Goal: Task Accomplishment & Management: Use online tool/utility

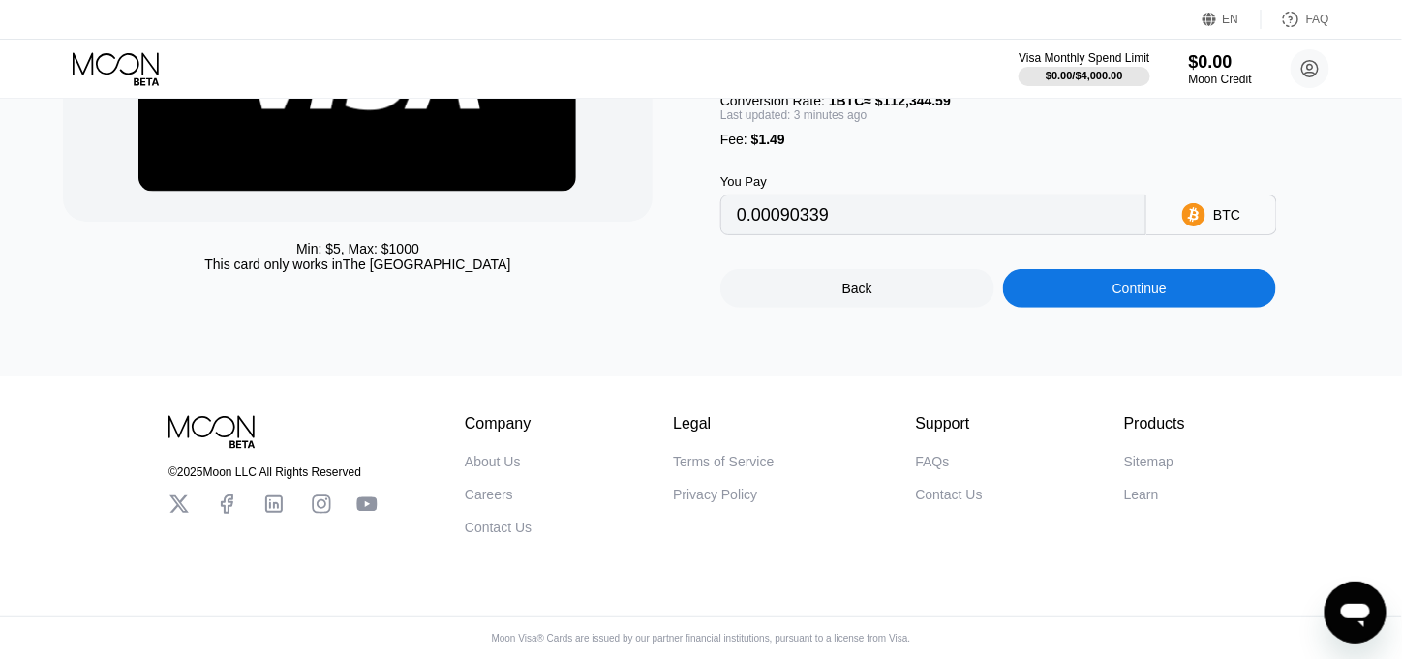
scroll to position [294, 0]
type input "0.00090428"
type input "0.00090282"
type input "0.00090392"
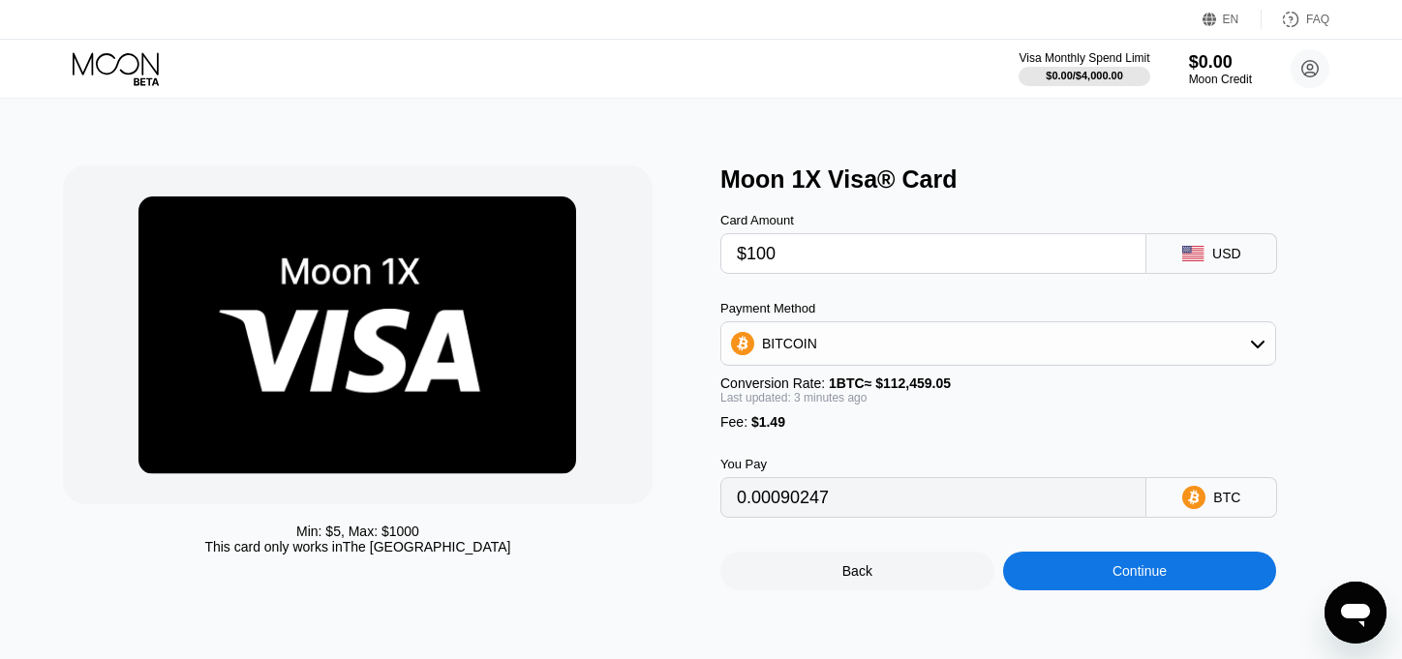
type input "0.00090154"
type input "0.00089934"
type input "0.00090106"
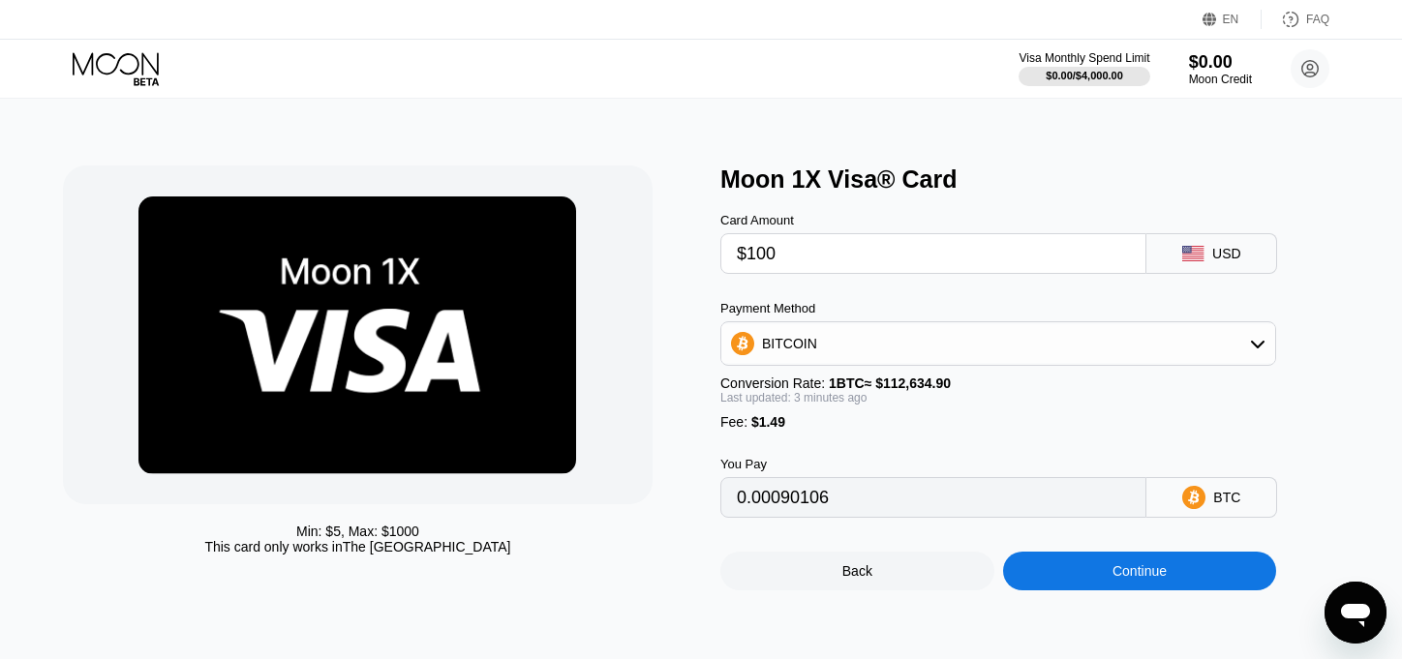
scroll to position [294, 0]
type input "0.00090545"
type input "0.00090336"
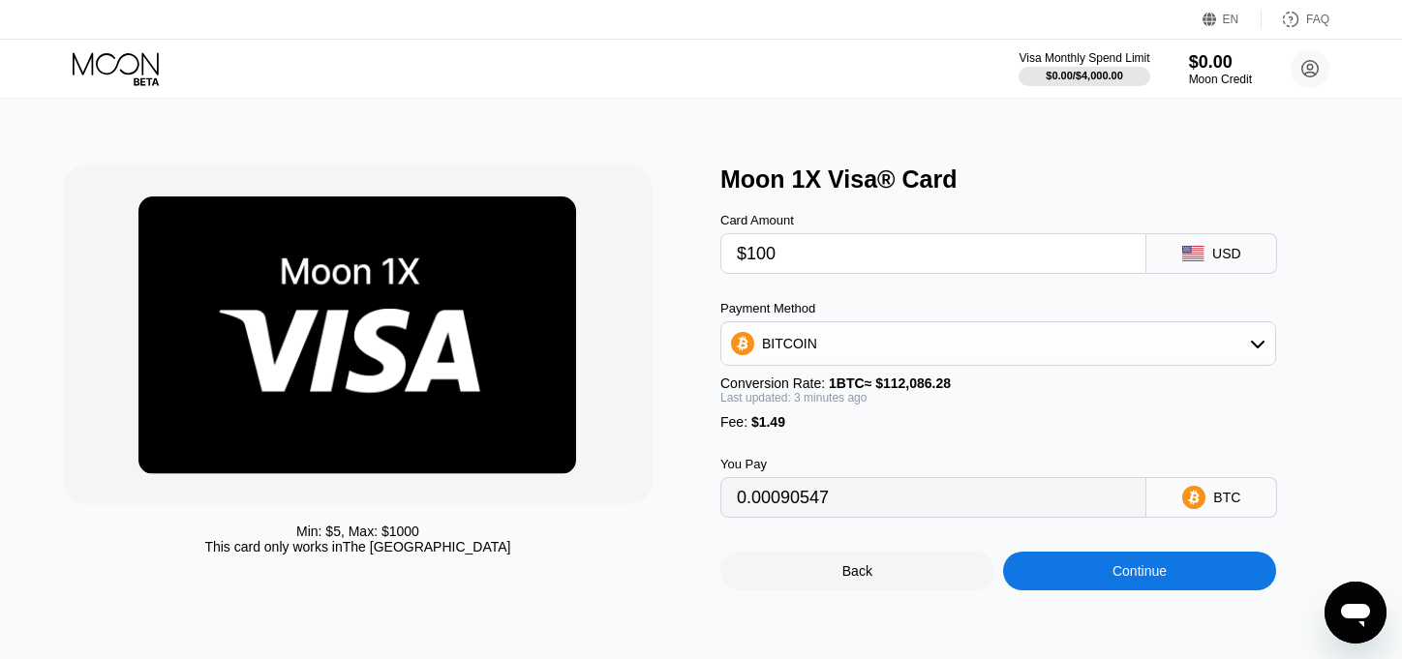
type input "0.00090891"
type input "0.00090624"
type input "0.00090540"
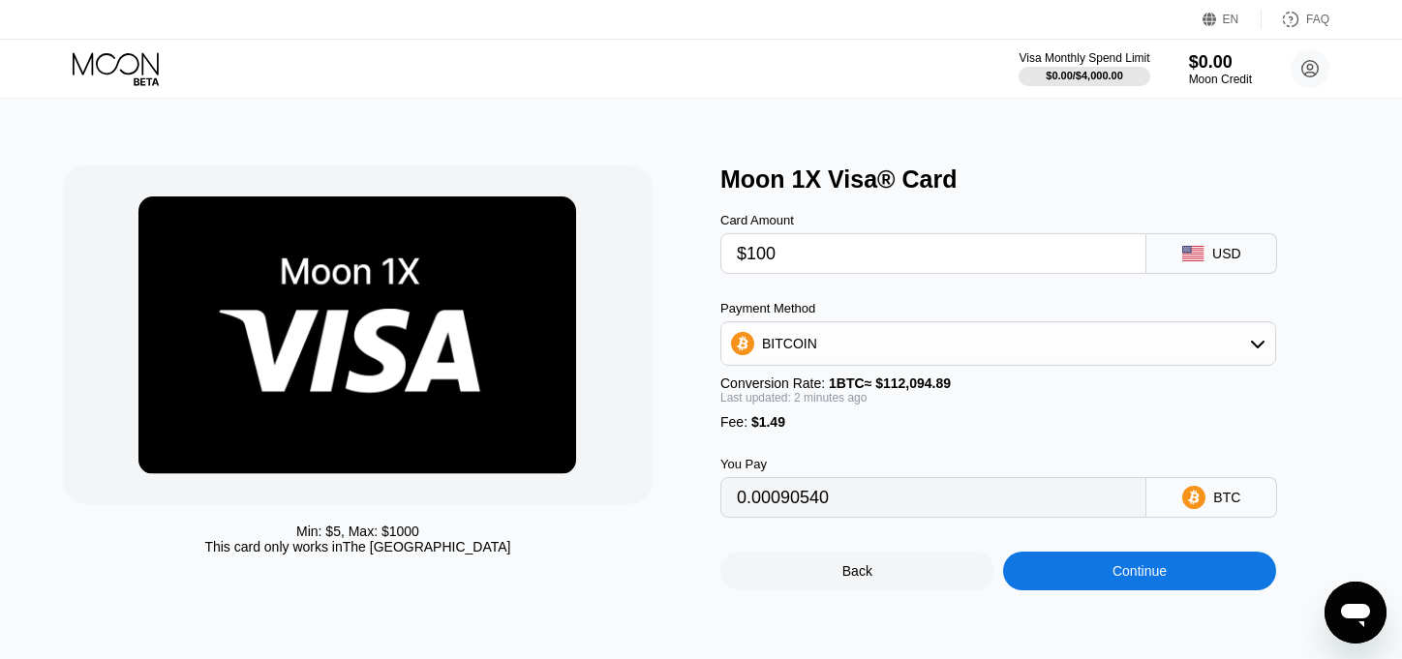
scroll to position [294, 0]
type input "0.00090797"
type input "0.00090776"
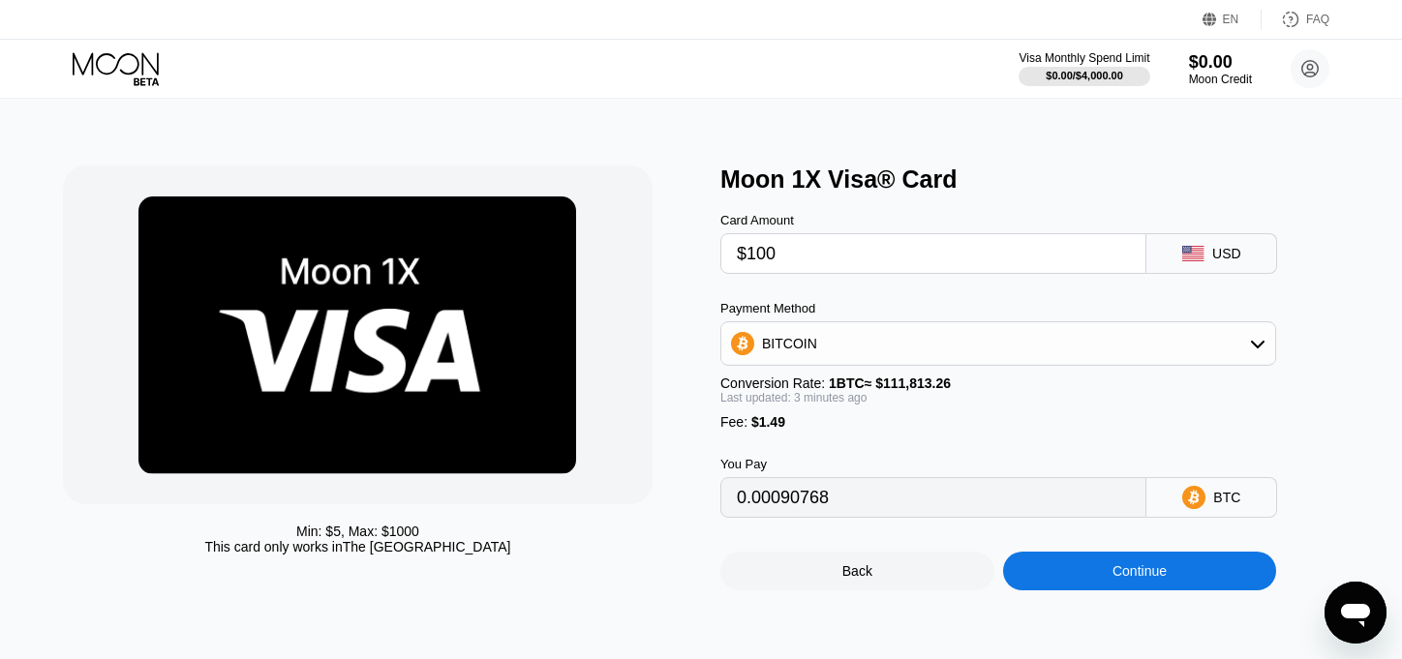
type input "0.00090826"
type input "0.00090946"
type input "0.00091029"
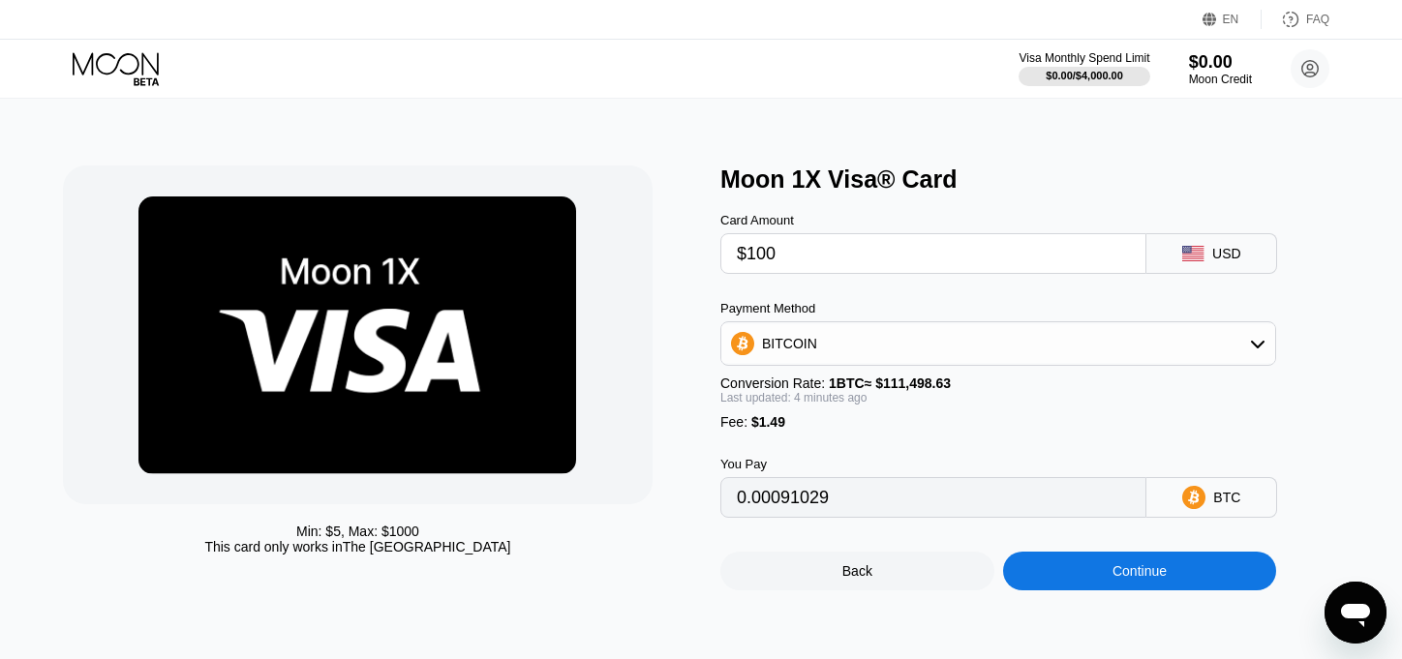
scroll to position [294, 0]
type input "0.00091231"
type input "0.00091240"
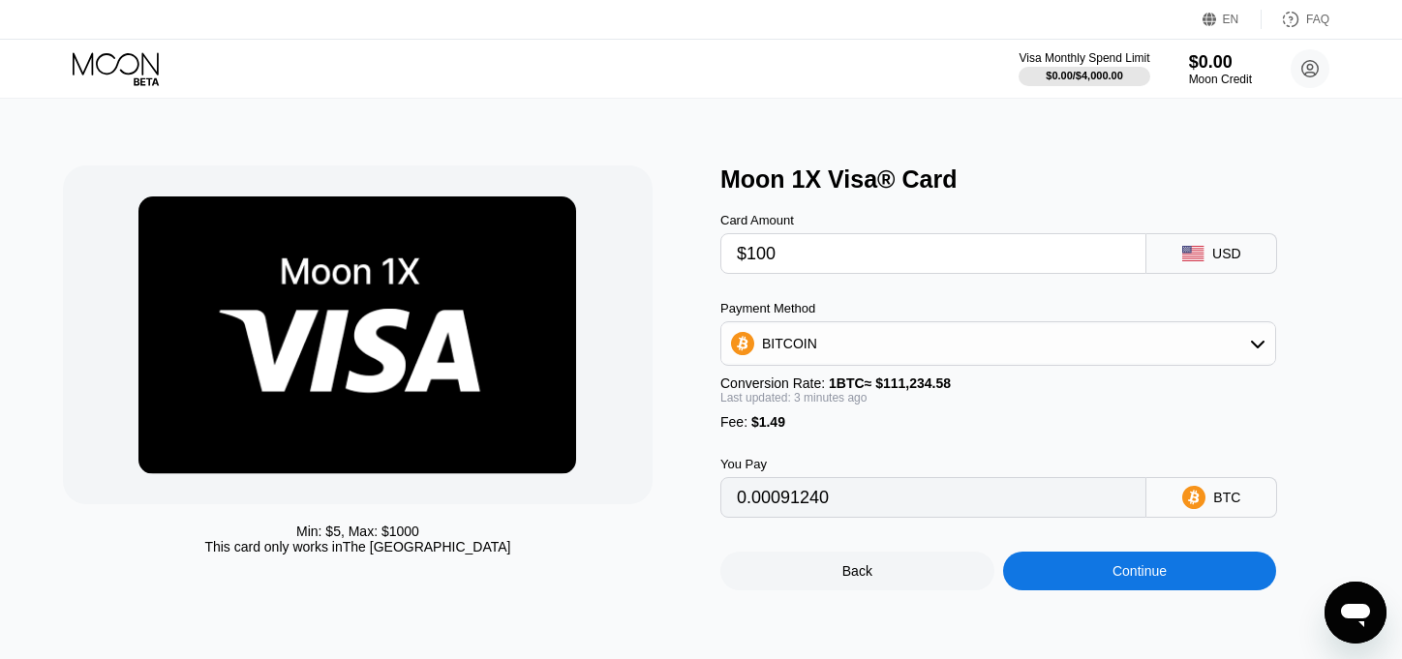
type input "0.00091161"
type input "0.00091145"
type input "0.00091270"
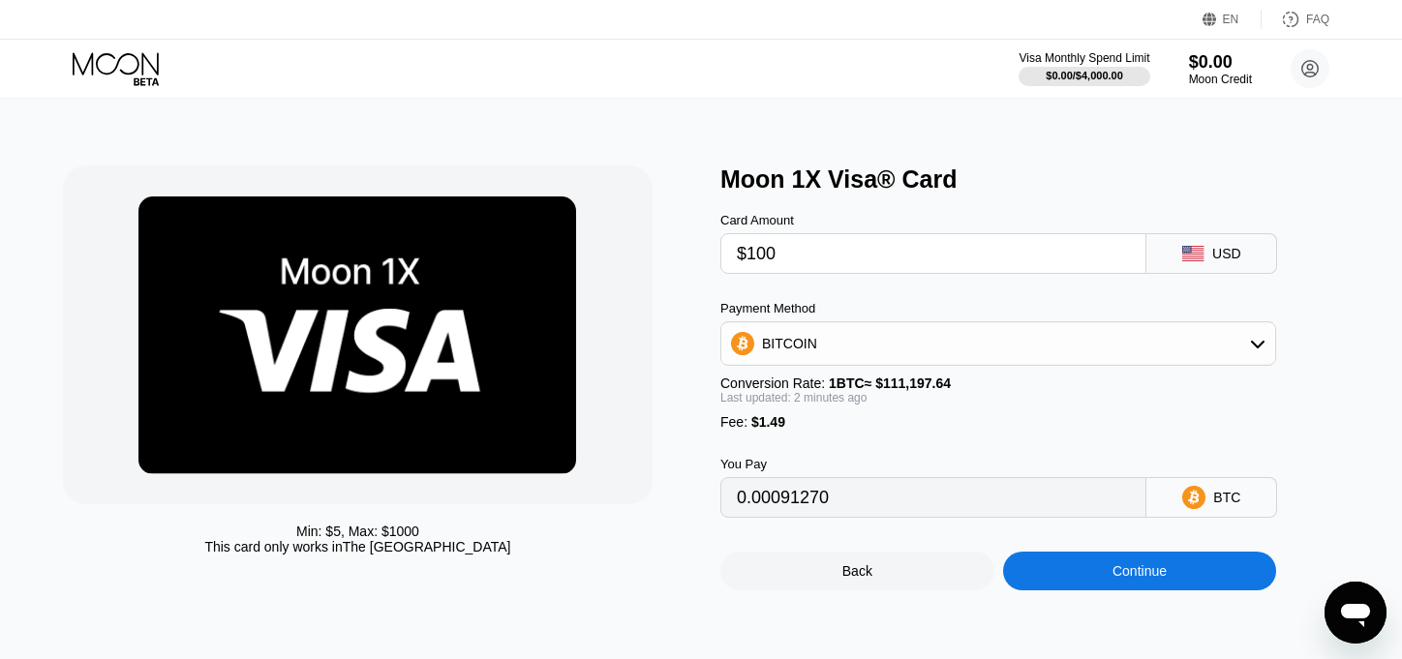
scroll to position [294, 0]
type input "0.00091046"
type input "0.00091157"
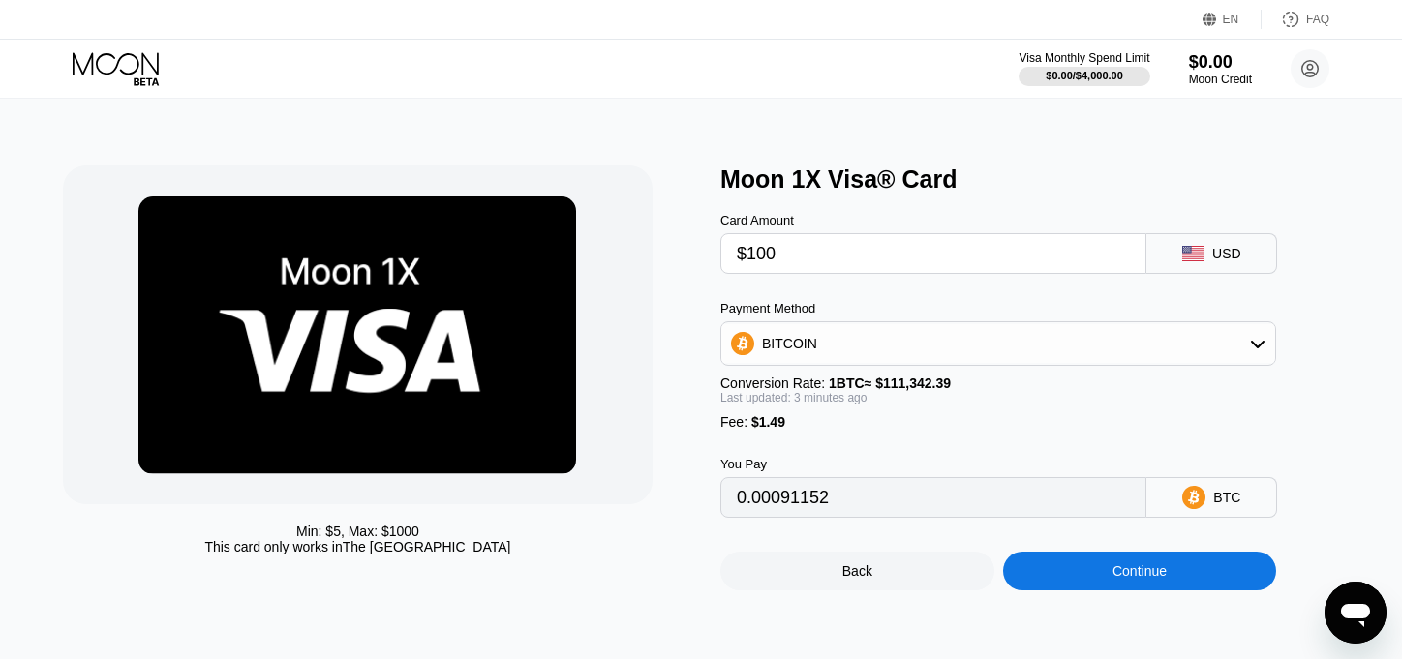
type input "0.00091250"
type input "0.00090973"
